Goal: Transaction & Acquisition: Purchase product/service

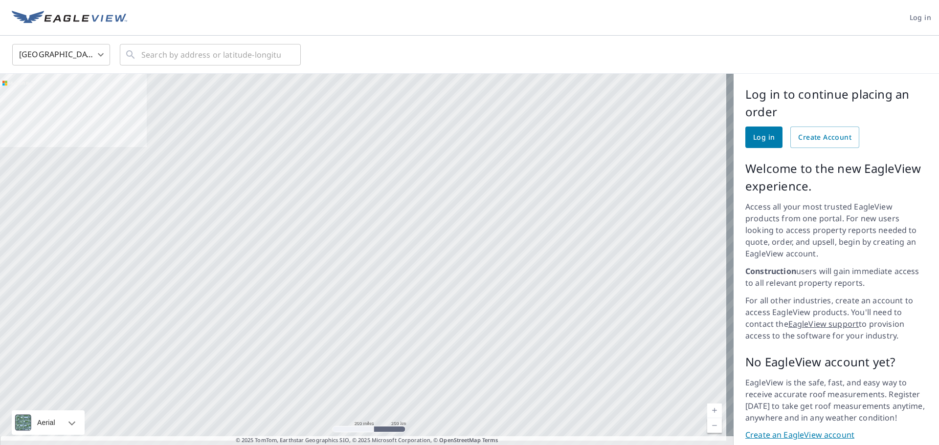
click at [375, 106] on div at bounding box center [366, 263] width 733 height 379
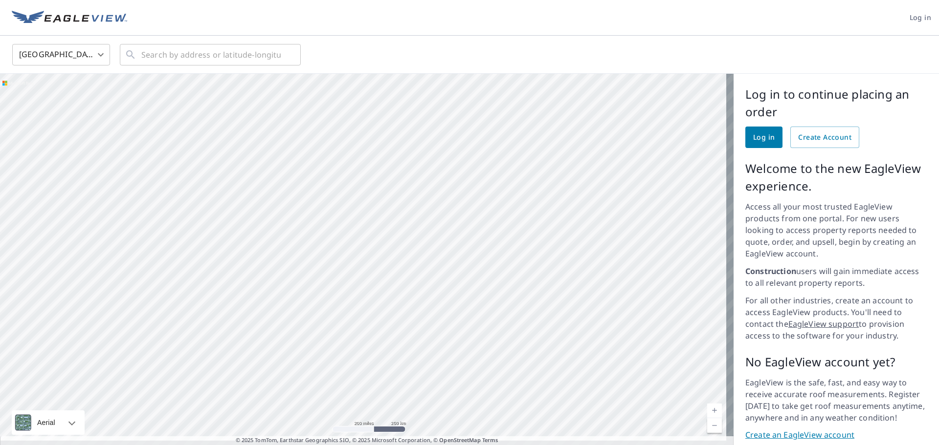
click at [753, 139] on span "Log in" at bounding box center [764, 137] width 22 height 12
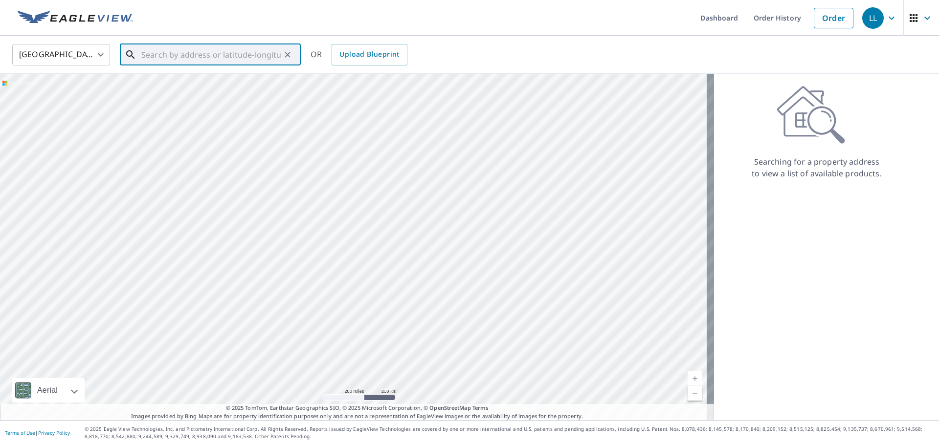
click at [183, 54] on input "text" at bounding box center [210, 54] width 139 height 27
click at [172, 80] on span "[STREET_ADDRESS][PERSON_NAME]" at bounding box center [215, 83] width 153 height 12
type input "[STREET_ADDRESS][PERSON_NAME][US_STATE]"
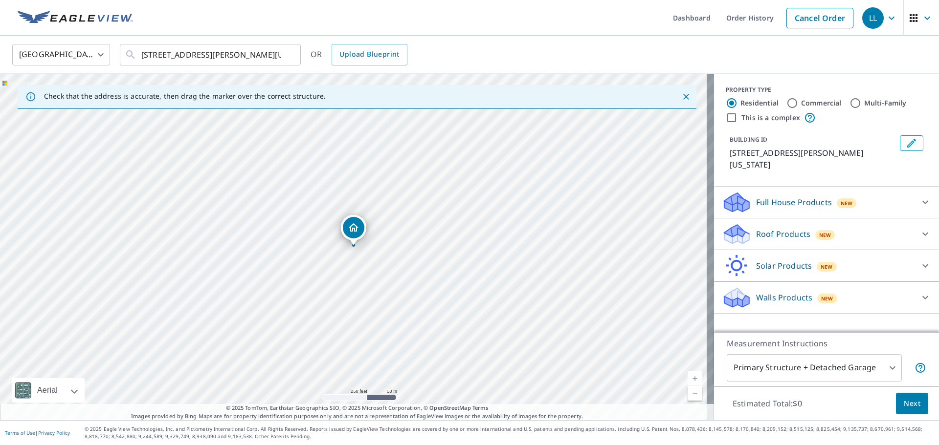
click at [766, 292] on p "Walls Products" at bounding box center [784, 298] width 56 height 12
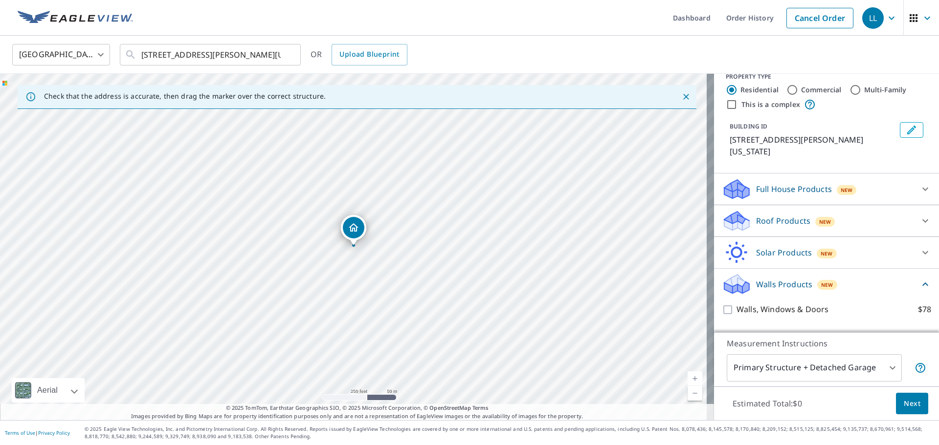
scroll to position [24, 0]
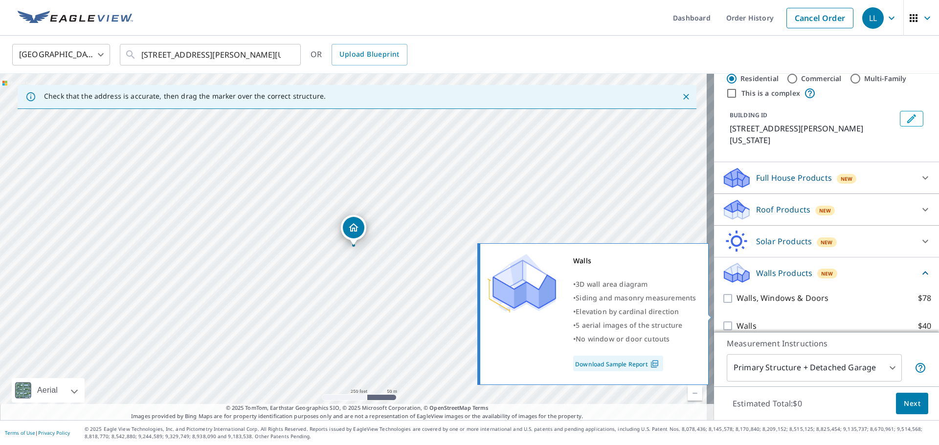
click at [722, 320] on input "Walls $40" at bounding box center [729, 326] width 15 height 12
checkbox input "true"
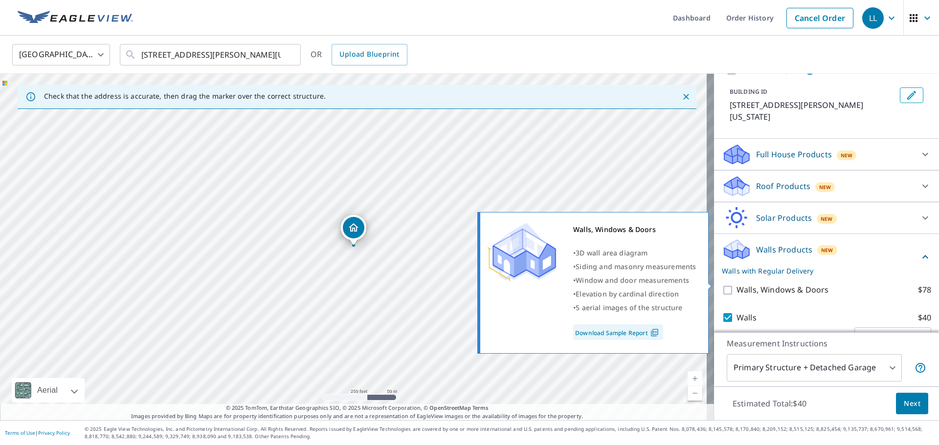
scroll to position [61, 0]
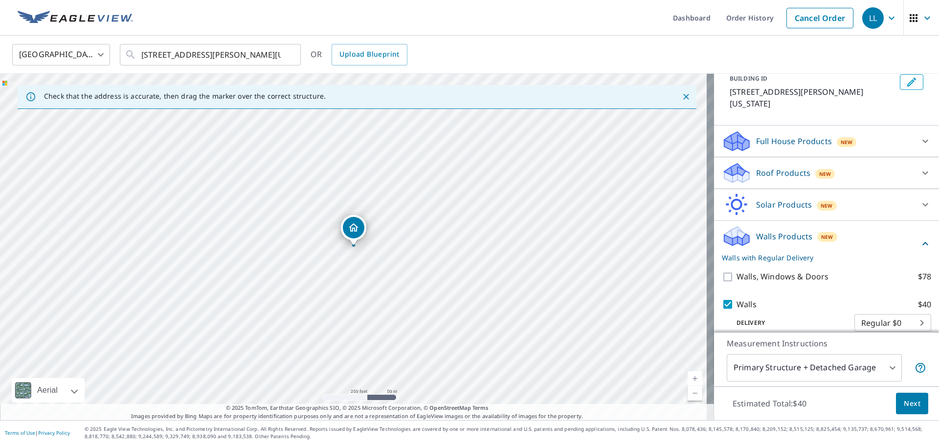
click at [884, 367] on body "LL LL Dashboard Order History Cancel Order LL [GEOGRAPHIC_DATA] [GEOGRAPHIC_DAT…" at bounding box center [469, 222] width 939 height 445
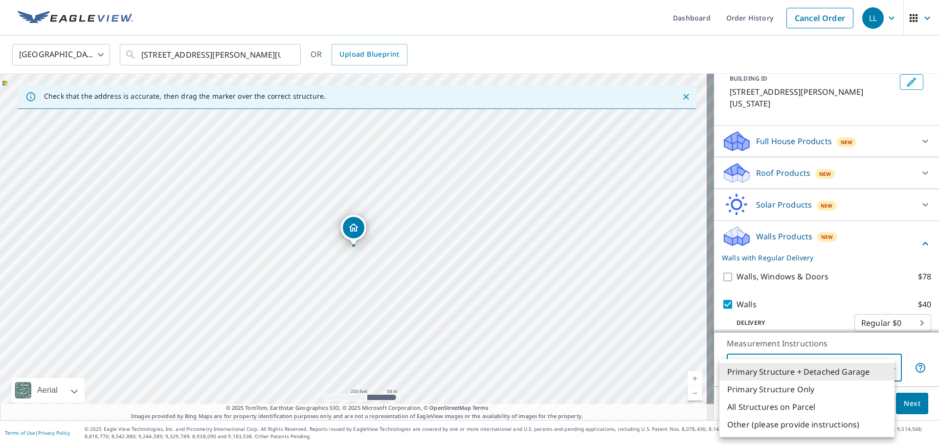
click at [783, 372] on li "Primary Structure + Detached Garage" at bounding box center [806, 372] width 175 height 18
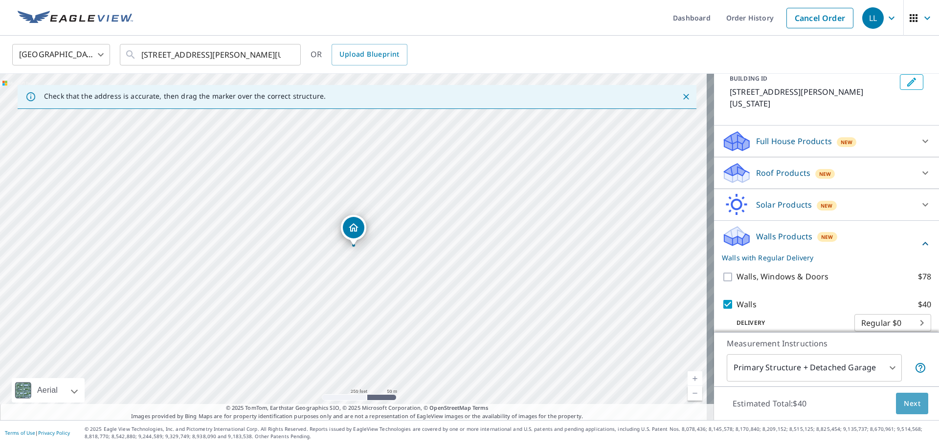
click at [905, 404] on span "Next" at bounding box center [911, 404] width 17 height 12
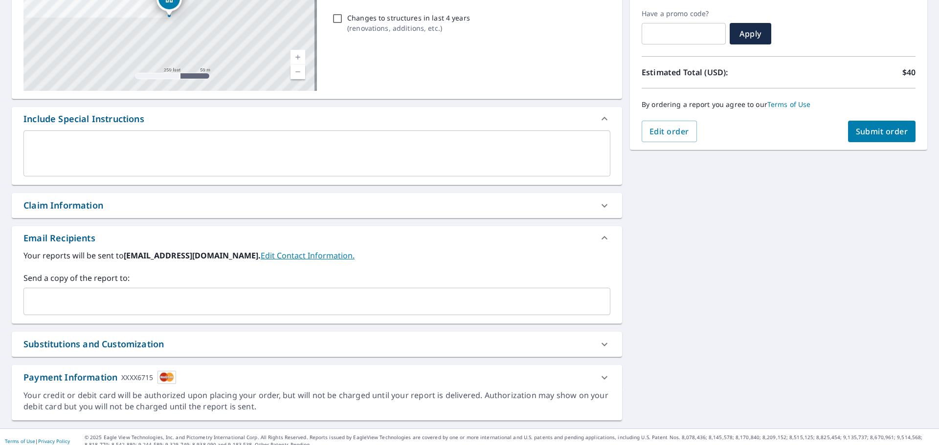
scroll to position [170, 0]
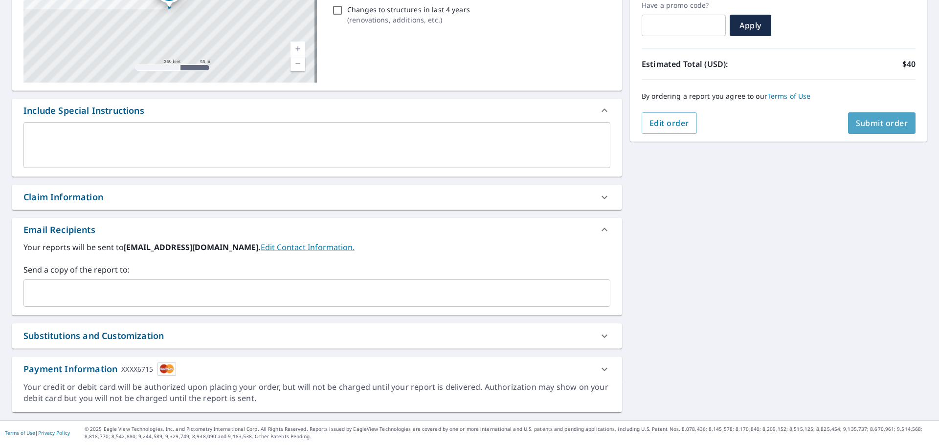
click at [876, 124] on span "Submit order" at bounding box center [881, 123] width 52 height 11
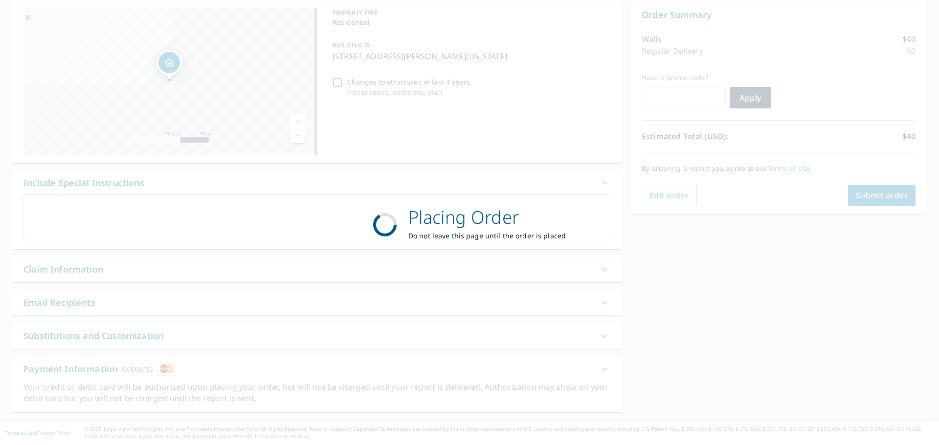
scroll to position [98, 0]
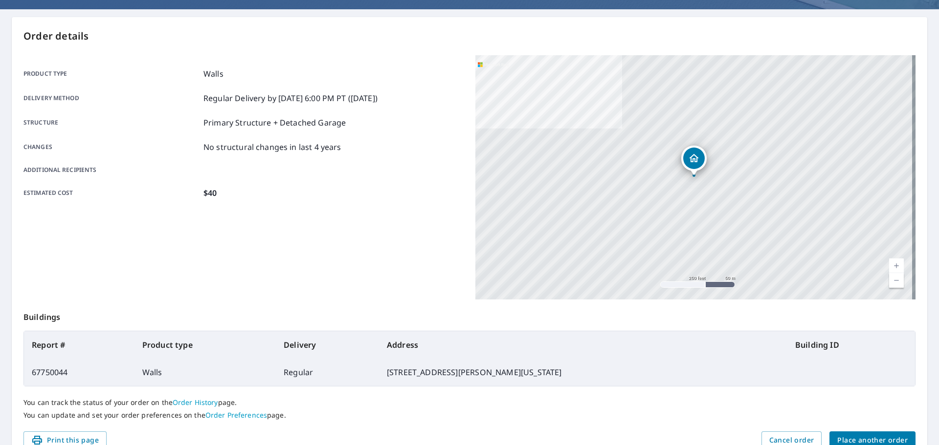
scroll to position [130, 0]
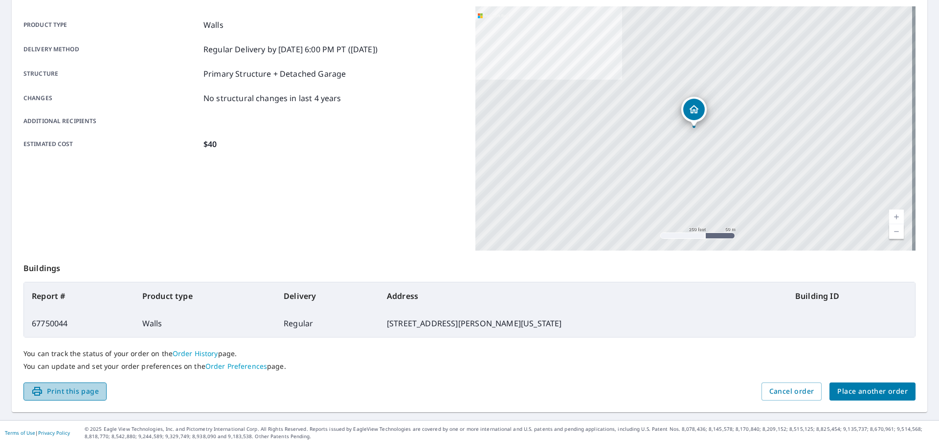
click at [68, 389] on span "Print this page" at bounding box center [64, 392] width 67 height 12
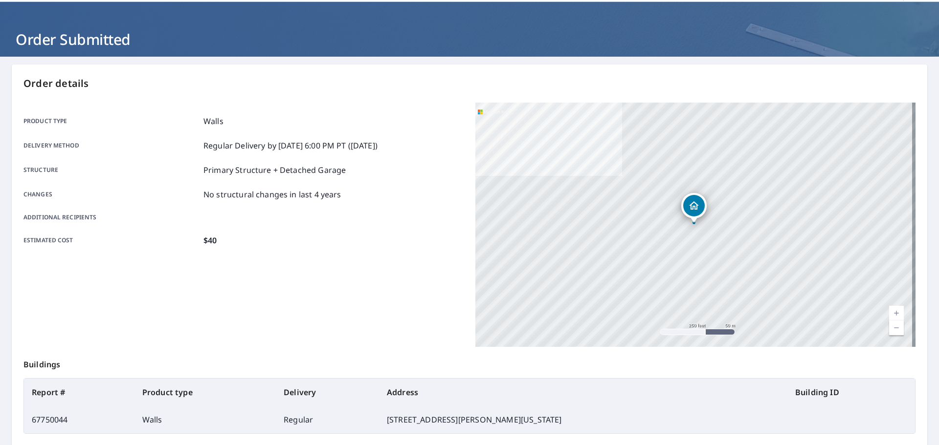
scroll to position [49, 0]
